Goal: Navigation & Orientation: Find specific page/section

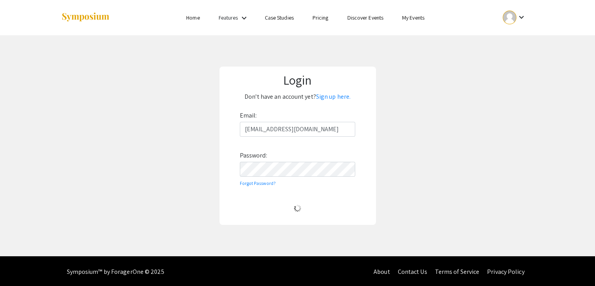
click at [414, 17] on link "My Events" at bounding box center [413, 17] width 22 height 7
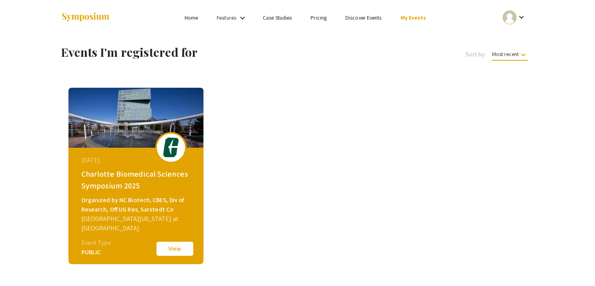
click at [446, 106] on div "[DATE] Charlotte Biomedical Sciences Symposium 2025 Organized by NC Biotech, CB…" at bounding box center [297, 191] width 485 height 219
click at [512, 22] on div at bounding box center [510, 18] width 14 height 14
click at [511, 56] on button "My Submissions" at bounding box center [518, 57] width 48 height 19
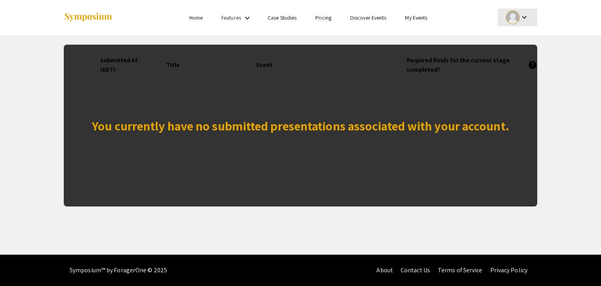
click at [523, 20] on mat-icon "keyboard_arrow_down" at bounding box center [523, 17] width 9 height 9
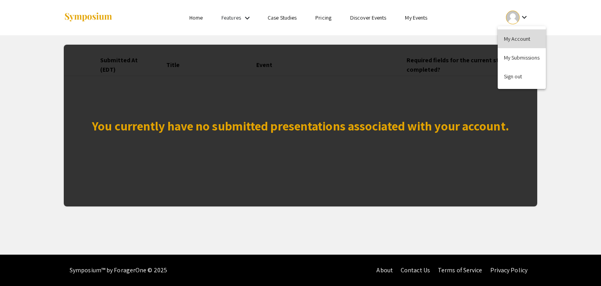
click at [523, 39] on button "My Account" at bounding box center [521, 38] width 48 height 19
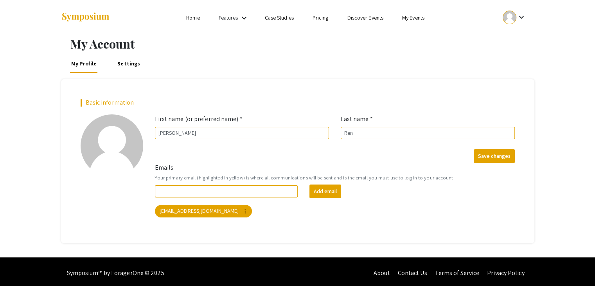
click at [364, 18] on link "Discover Events" at bounding box center [365, 17] width 36 height 7
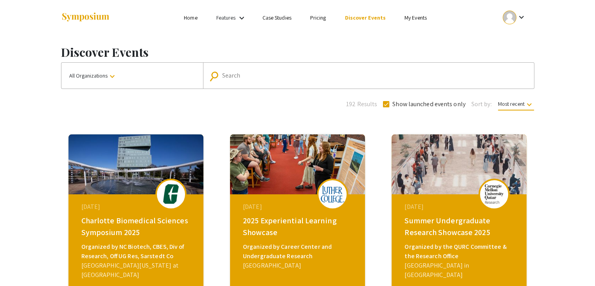
click at [192, 16] on link "Home" at bounding box center [190, 17] width 13 height 7
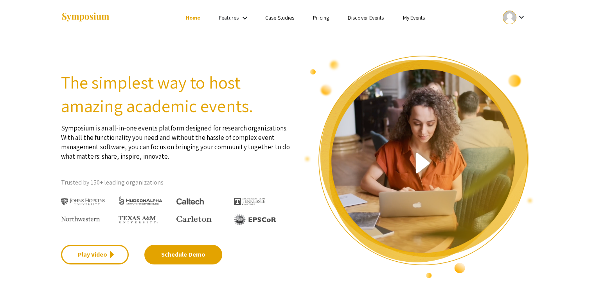
click at [227, 16] on link "Features" at bounding box center [229, 17] width 20 height 7
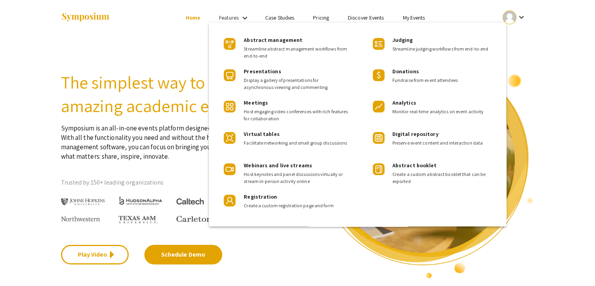
click at [149, 47] on div at bounding box center [297, 143] width 595 height 286
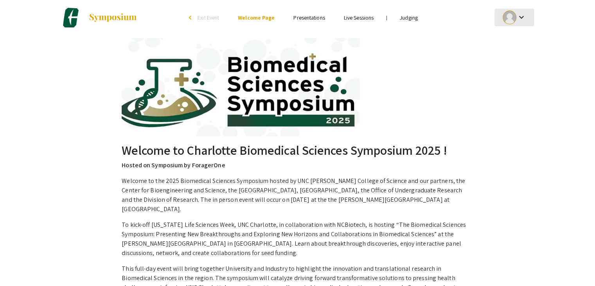
click at [521, 17] on mat-icon "keyboard_arrow_down" at bounding box center [520, 17] width 9 height 9
click at [510, 40] on button "My Account" at bounding box center [518, 38] width 48 height 19
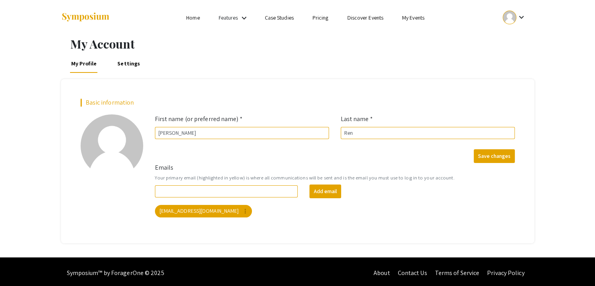
click at [301, 58] on div "My Profile Settings" at bounding box center [297, 63] width 473 height 19
click at [190, 19] on link "Home" at bounding box center [192, 17] width 13 height 7
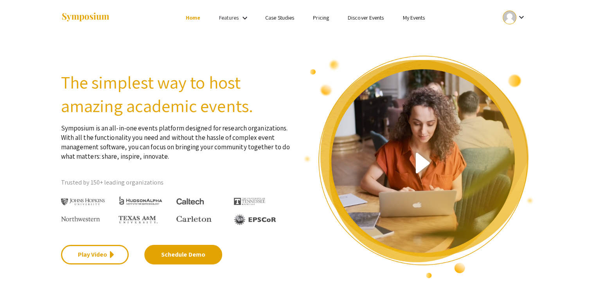
click at [230, 18] on link "Features" at bounding box center [229, 17] width 20 height 7
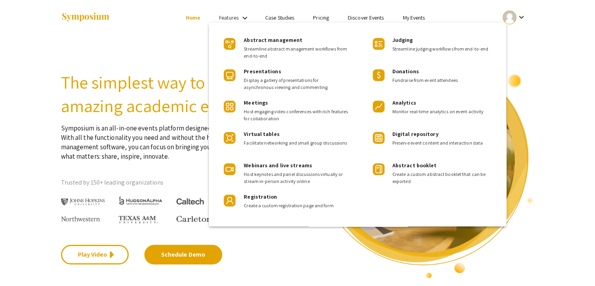
click at [162, 58] on div at bounding box center [297, 143] width 595 height 286
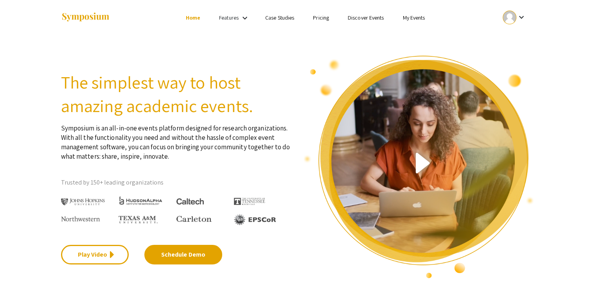
click at [418, 16] on link "My Events" at bounding box center [413, 17] width 22 height 7
